Goal: Task Accomplishment & Management: Manage account settings

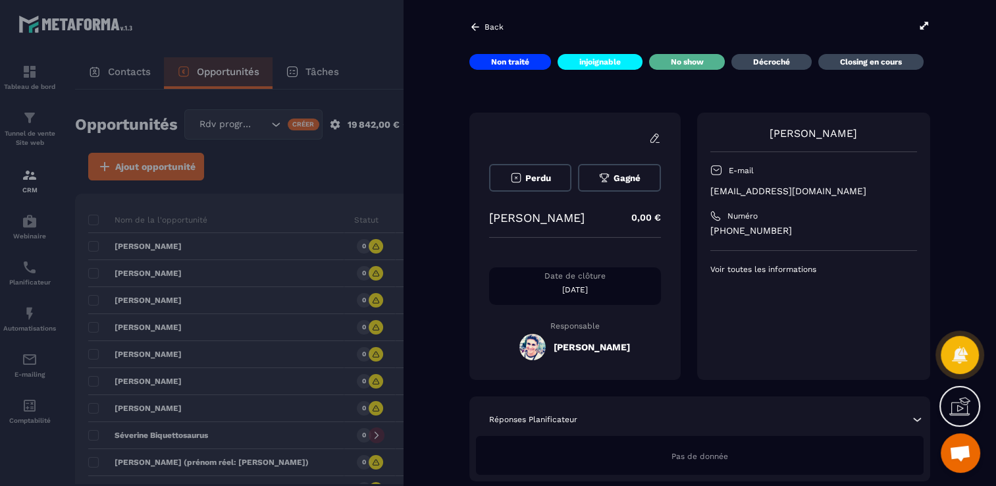
scroll to position [1054, 0]
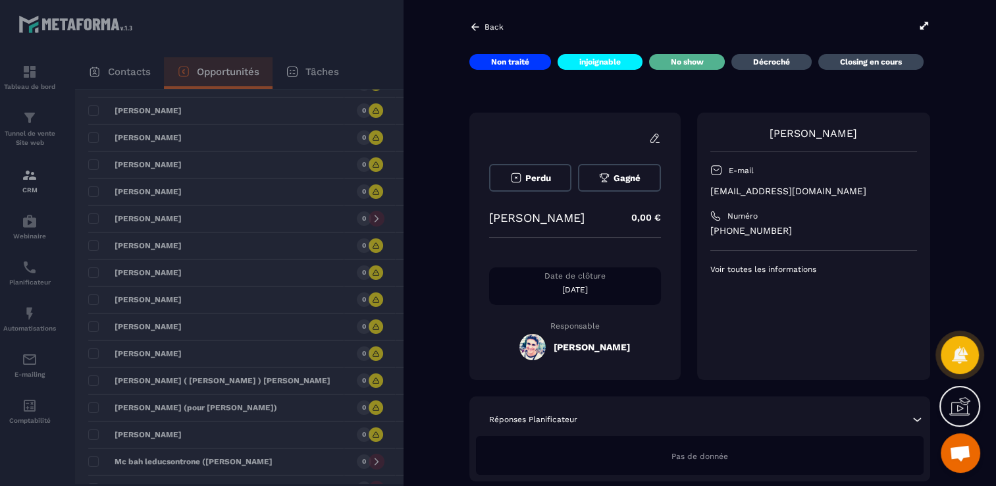
click at [524, 213] on p "[PERSON_NAME]" at bounding box center [536, 218] width 95 height 14
copy p "[PERSON_NAME]"
click at [350, 252] on div at bounding box center [498, 243] width 996 height 486
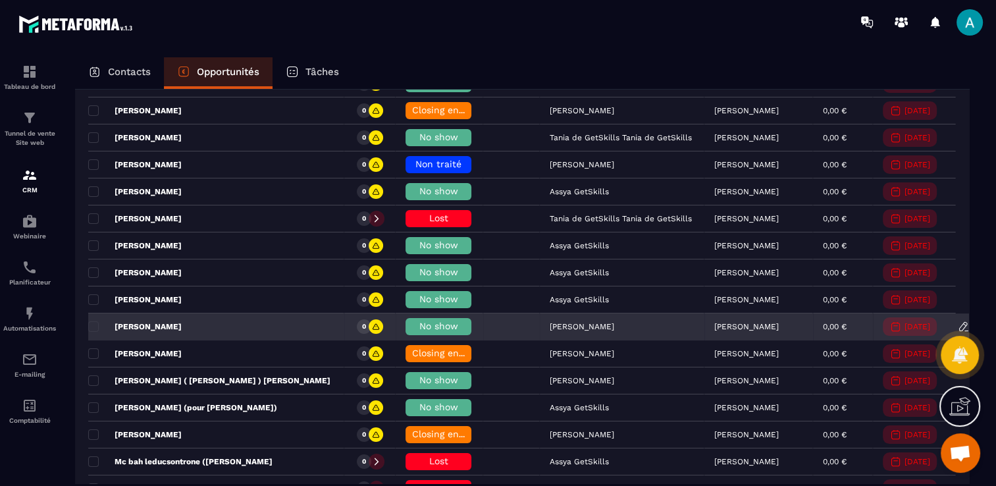
click at [412, 323] on h6 "No show" at bounding box center [438, 326] width 53 height 11
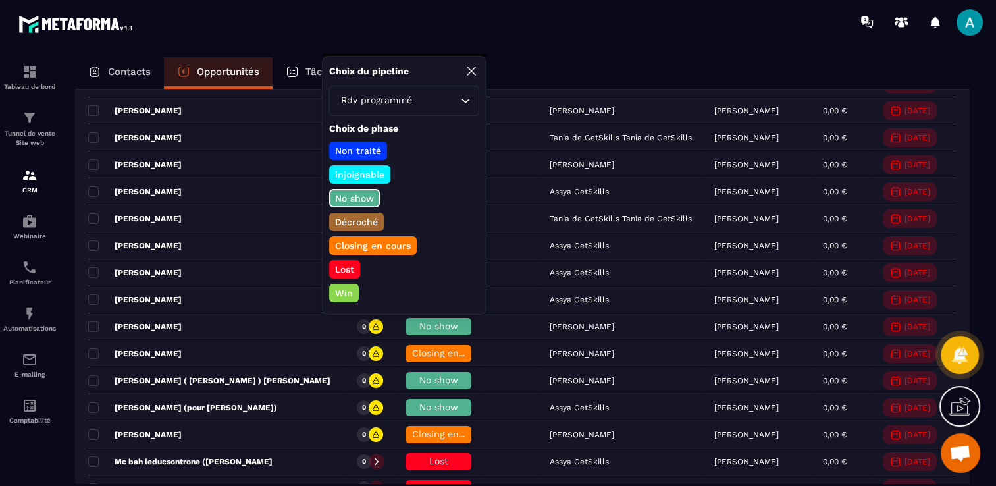
click at [346, 266] on p "Lost" at bounding box center [344, 269] width 23 height 13
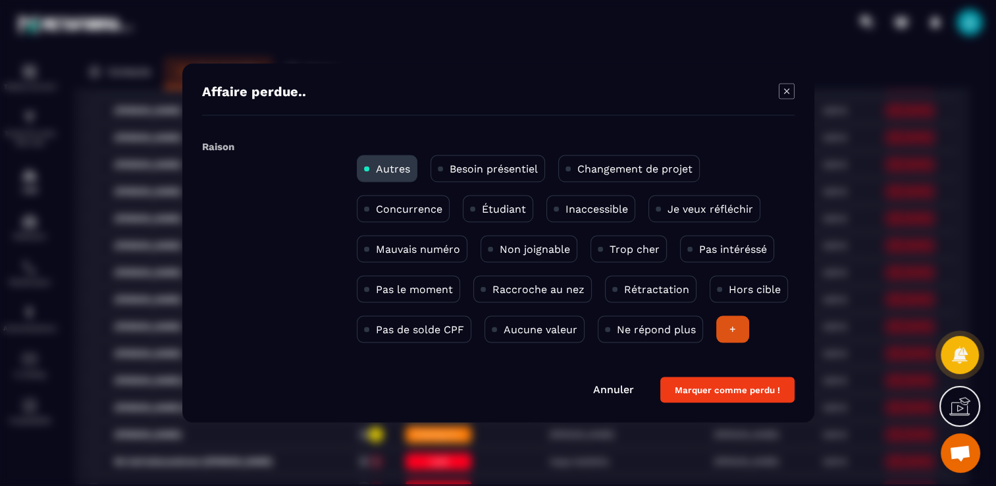
click at [449, 335] on p "Pas de solde CPF" at bounding box center [420, 329] width 88 height 13
click at [719, 380] on button "Marquer comme perdu !" at bounding box center [728, 390] width 134 height 26
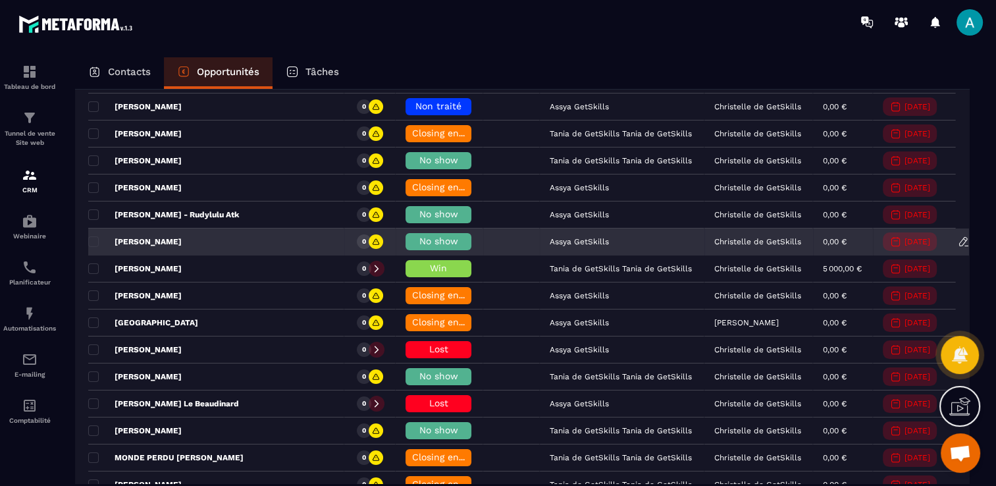
scroll to position [461, 0]
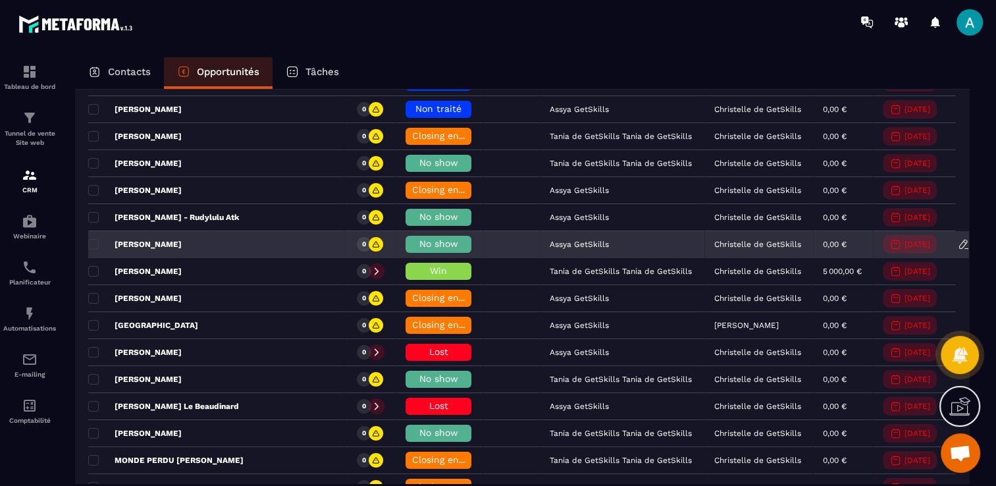
click at [419, 245] on span "No show" at bounding box center [438, 243] width 39 height 11
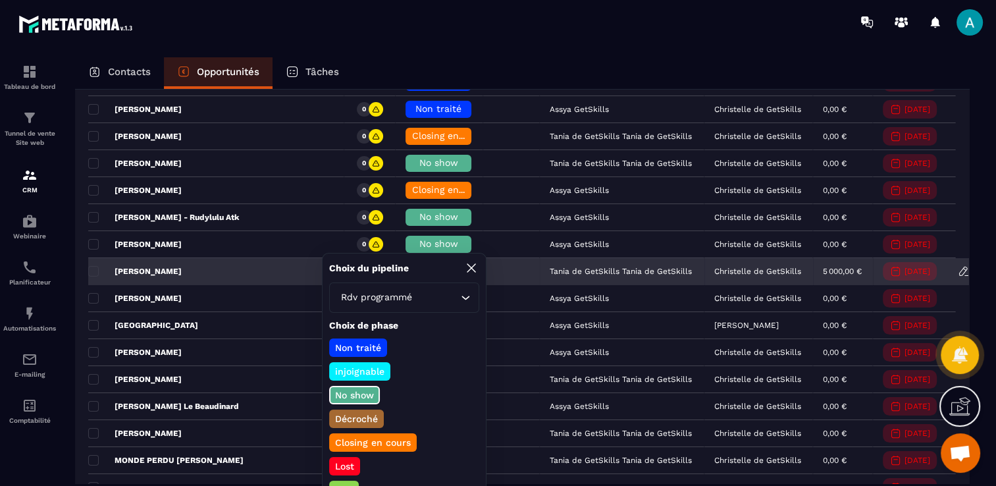
click at [245, 259] on div "[PERSON_NAME]" at bounding box center [216, 272] width 256 height 26
